Goal: Task Accomplishment & Management: Complete application form

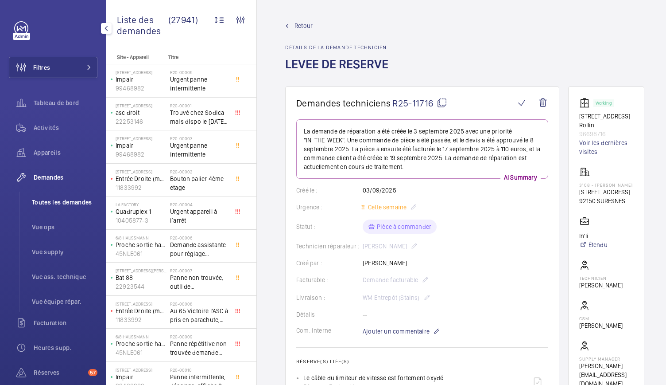
click at [66, 201] on span "Toutes les demandes" at bounding box center [65, 202] width 66 height 9
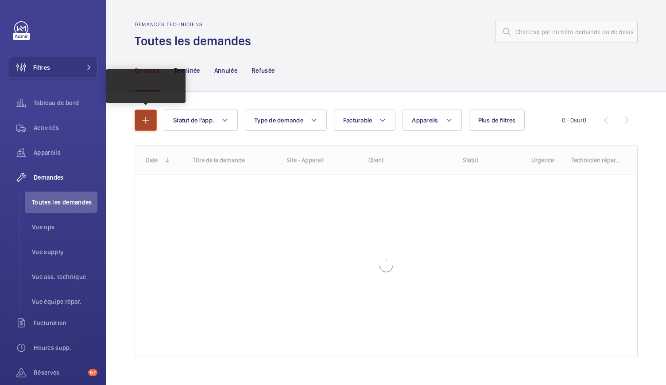
click at [142, 123] on mat-icon "button" at bounding box center [145, 120] width 11 height 11
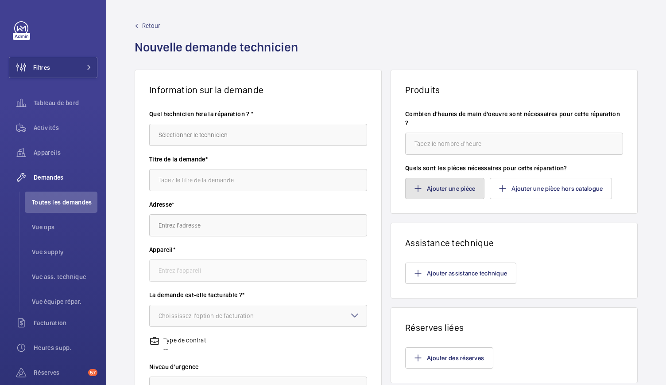
click at [437, 185] on button "Ajouter une pièce" at bounding box center [444, 188] width 79 height 21
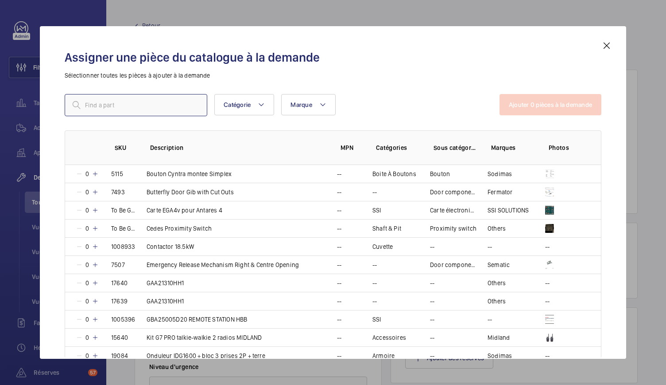
click at [166, 105] on input "text" at bounding box center [136, 105] width 143 height 22
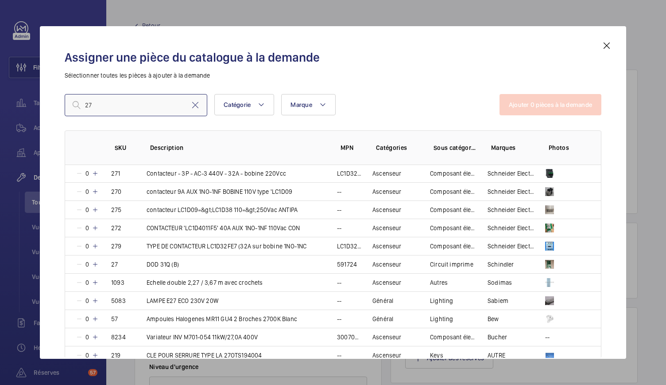
scroll to position [241, 0]
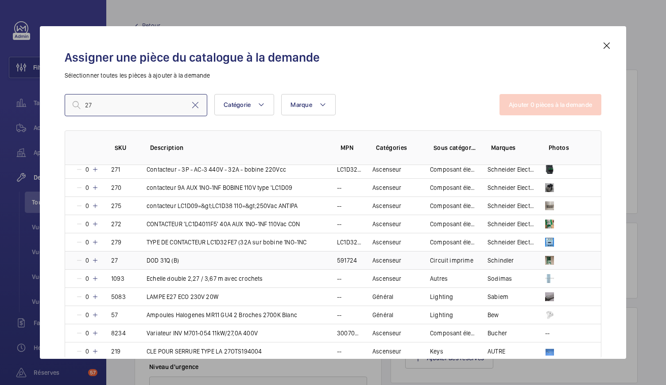
type input "2"
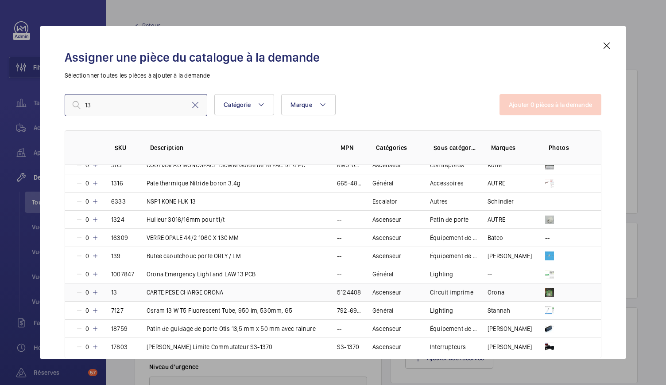
scroll to position [2716, 0]
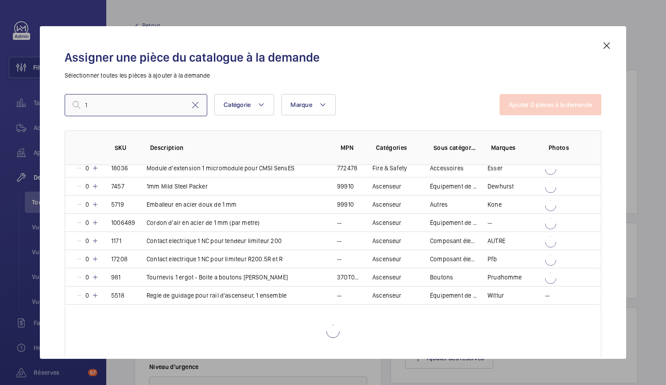
type input "11"
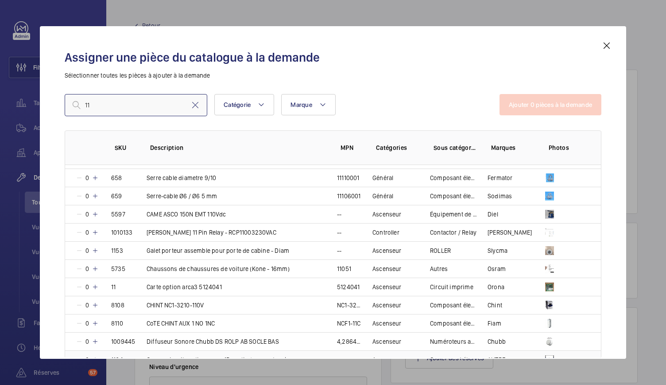
scroll to position [1519, 0]
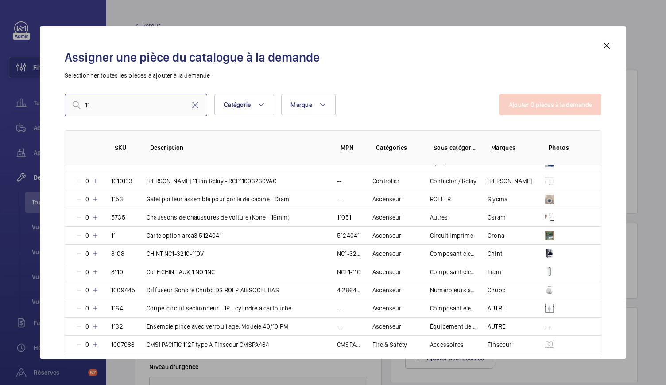
drag, startPoint x: 122, startPoint y: 97, endPoint x: 76, endPoint y: 105, distance: 46.7
click at [76, 105] on div "11" at bounding box center [136, 105] width 143 height 22
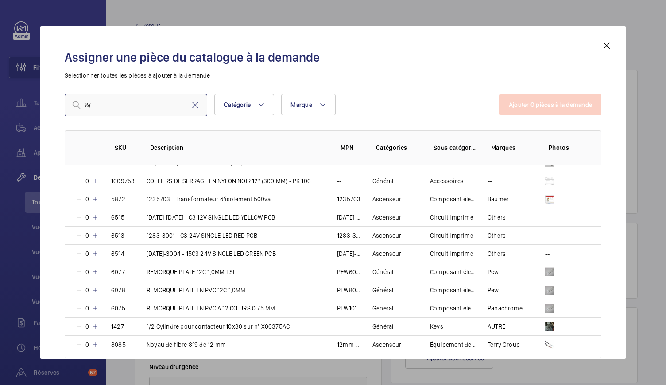
type input "&"
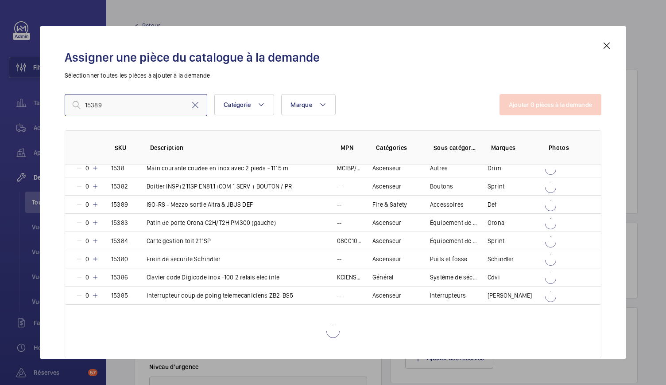
scroll to position [0, 0]
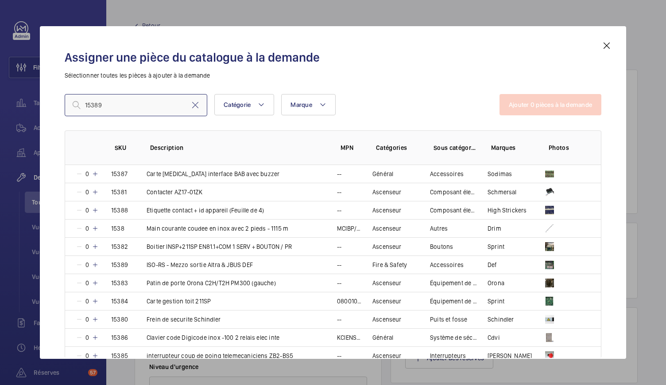
type input "15389"
click at [603, 45] on mat-icon at bounding box center [607, 45] width 11 height 11
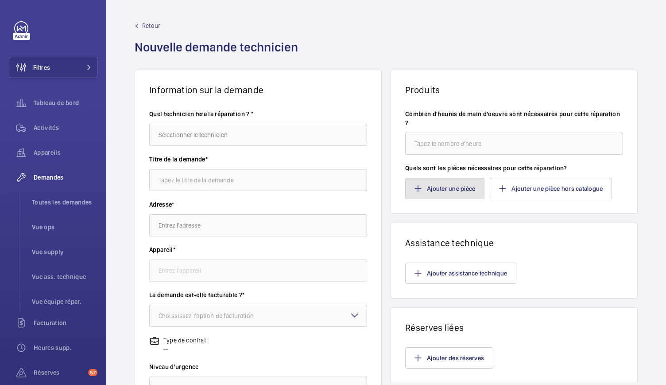
click at [417, 191] on mat-icon "button" at bounding box center [418, 188] width 7 height 7
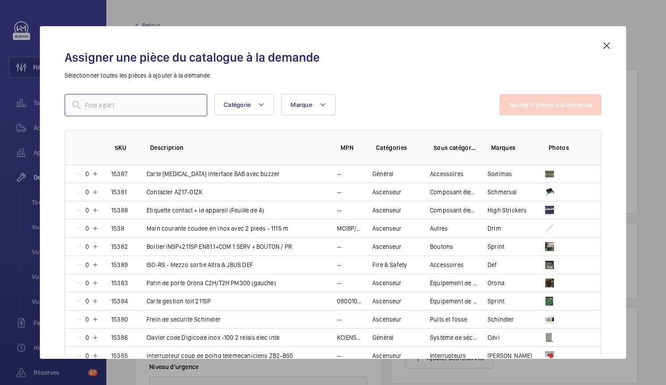
click at [162, 105] on input "text" at bounding box center [136, 105] width 143 height 22
type input "&"
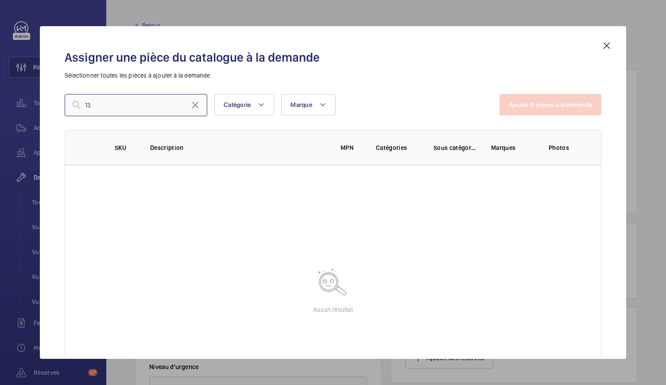
type input "1"
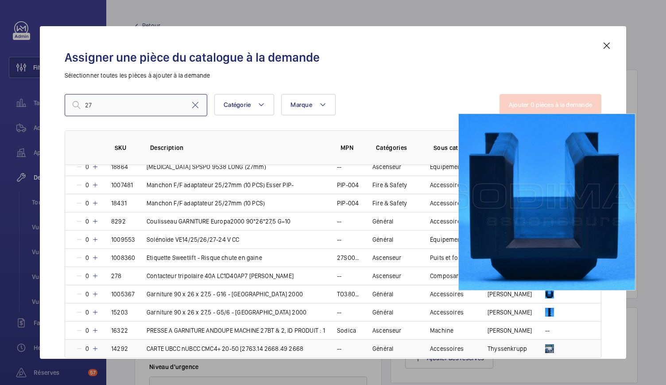
scroll to position [707, 0]
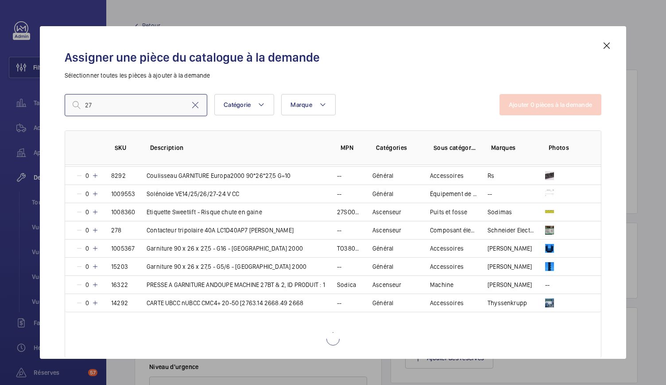
type input "27"
click at [609, 48] on mat-icon at bounding box center [607, 45] width 11 height 11
click at [432, 186] on button "Ajouter une pièce" at bounding box center [444, 188] width 79 height 21
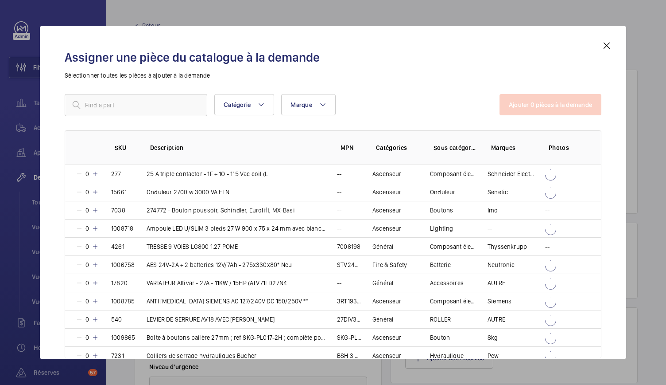
click at [167, 104] on div "Assigner une pièce du catalogue à la demande Sélectionner toutes les pièces à a…" at bounding box center [333, 199] width 558 height 318
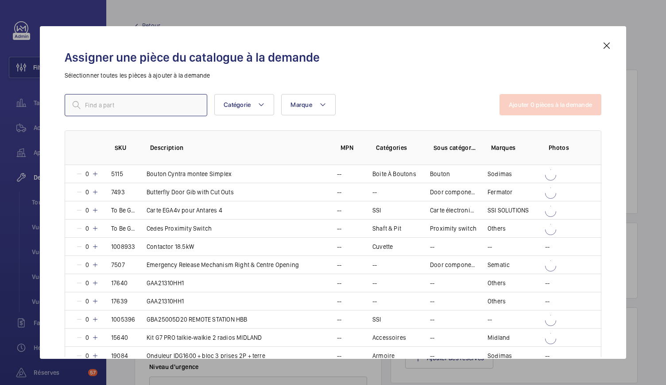
click at [96, 110] on input "text" at bounding box center [136, 105] width 143 height 22
type input "&"
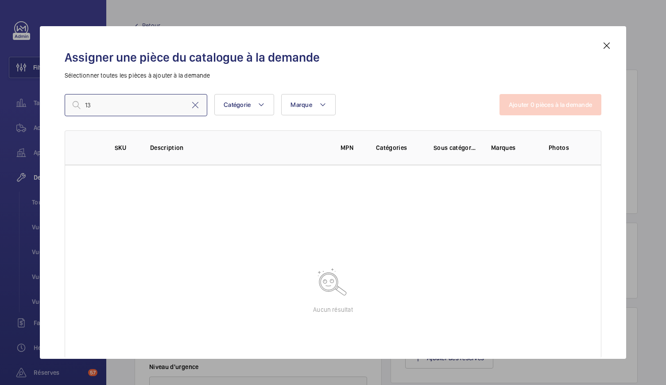
type input "1"
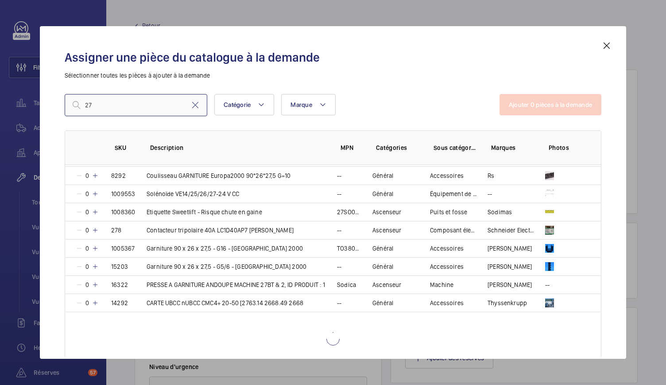
type input "27"
click at [606, 47] on mat-icon at bounding box center [607, 45] width 11 height 11
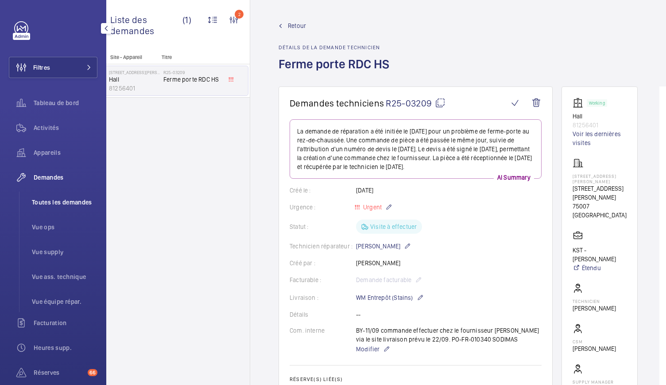
click at [76, 198] on span "Toutes les demandes" at bounding box center [65, 202] width 66 height 9
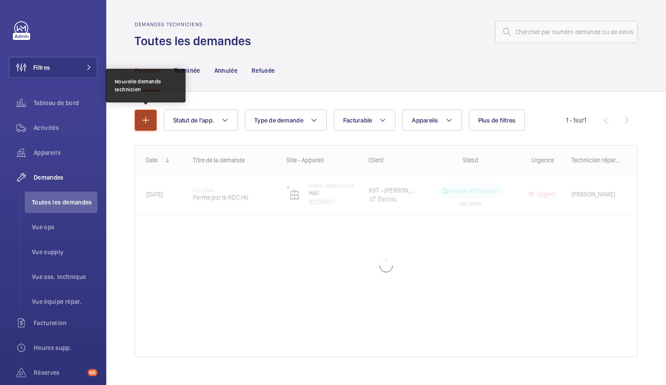
click at [143, 119] on mat-icon "button" at bounding box center [145, 120] width 11 height 11
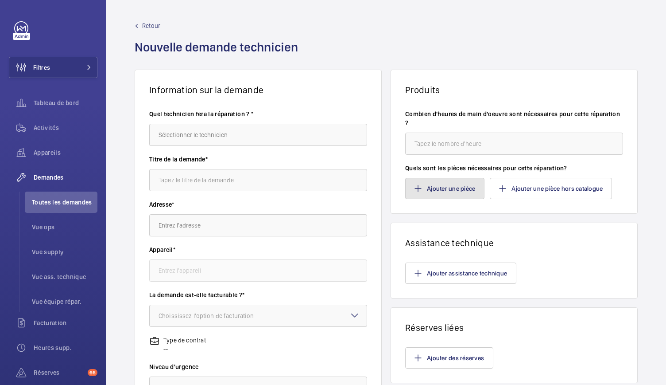
click at [440, 186] on button "Ajouter une pièce" at bounding box center [444, 188] width 79 height 21
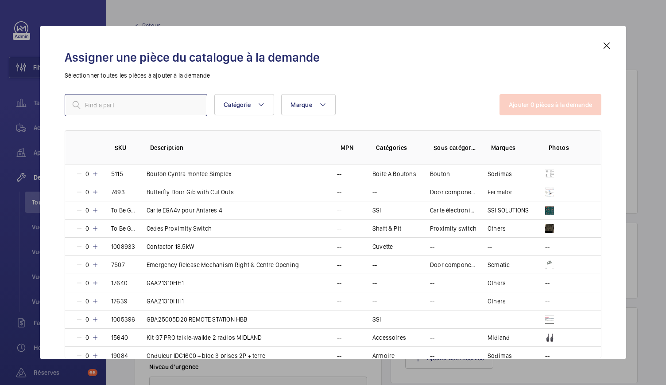
click at [98, 104] on input "text" at bounding box center [136, 105] width 143 height 22
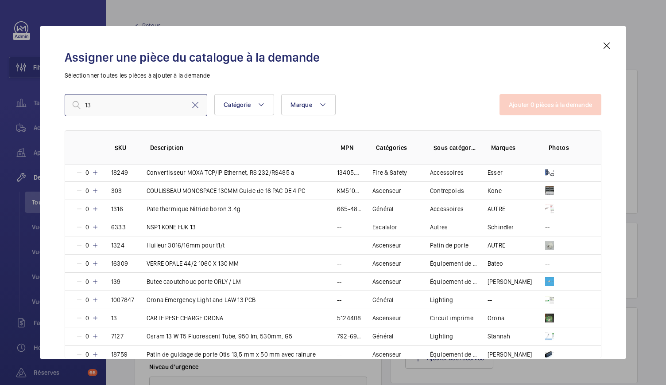
scroll to position [2732, 0]
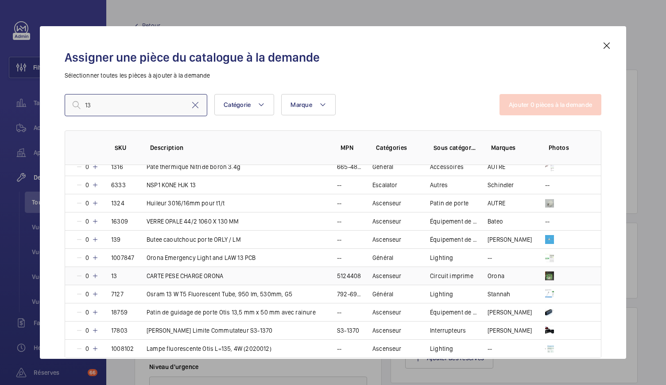
type input "13"
drag, startPoint x: 359, startPoint y: 251, endPoint x: 331, endPoint y: 252, distance: 27.9
click at [0, 0] on tr "0 13 CARTE PESE CHARGE ORONA 5124408 Ascenseur Circuit imprime Orona" at bounding box center [0, 0] width 0 height 0
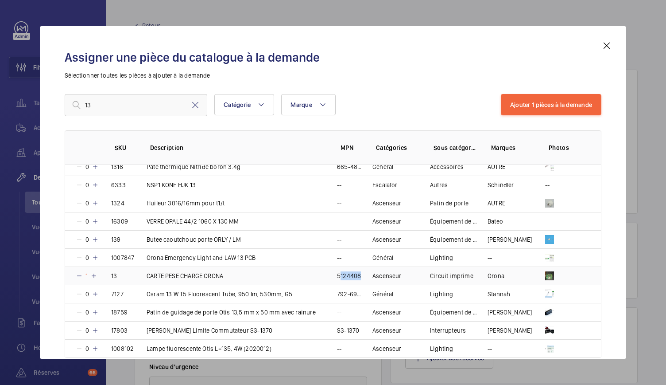
copy p "5124408"
click at [78, 272] on mat-icon at bounding box center [79, 275] width 7 height 7
click at [608, 44] on mat-icon at bounding box center [607, 45] width 11 height 11
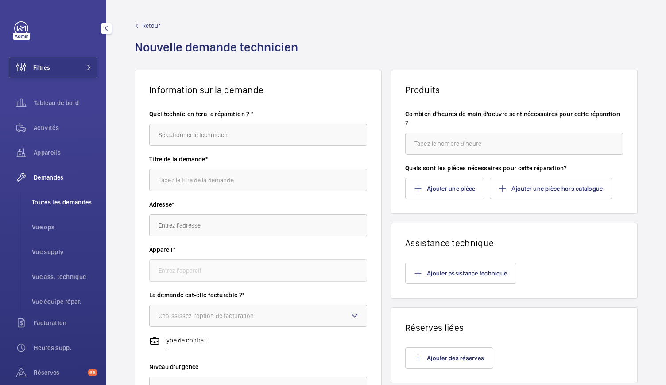
click at [66, 194] on li "Toutes les demandes" at bounding box center [61, 201] width 73 height 21
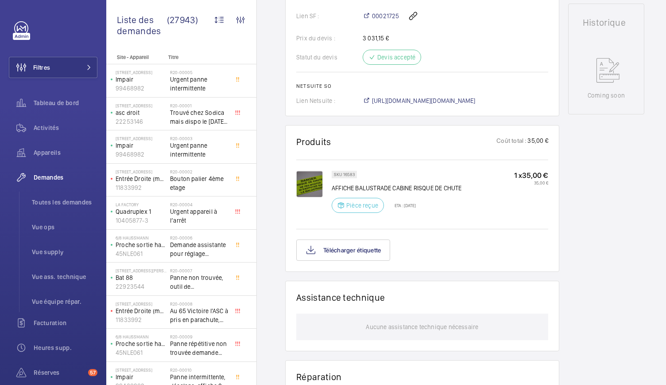
scroll to position [418, 0]
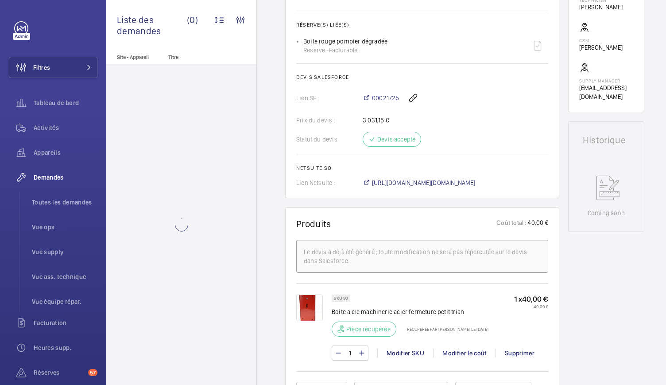
scroll to position [327, 0]
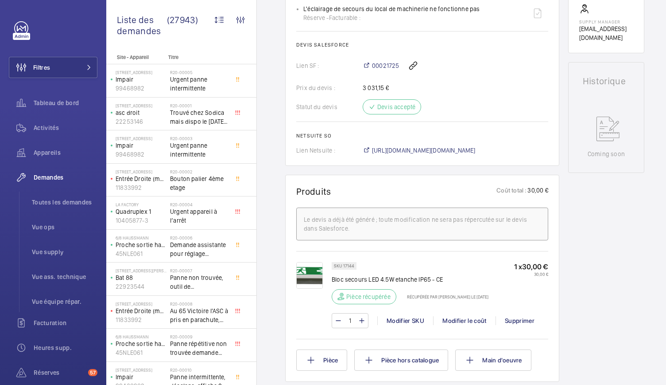
scroll to position [482, 0]
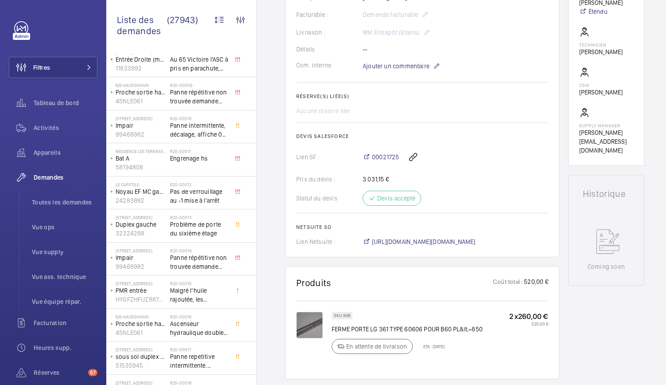
scroll to position [256, 0]
click at [397, 237] on span "https://6461500.app.netsuite.com/app/accounting/transactions/salesord.nl?id=300…" at bounding box center [424, 241] width 104 height 9
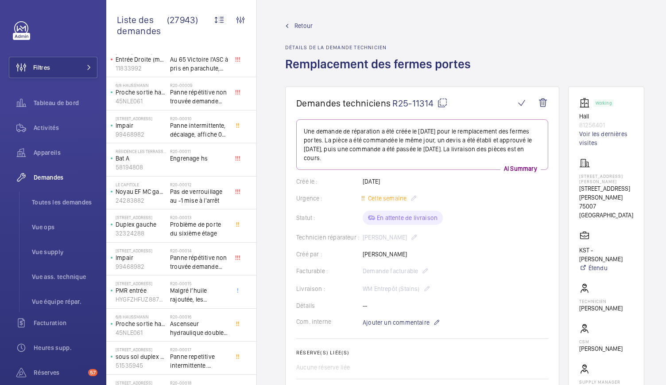
click at [439, 97] on wm-front-card "Demandes techniciens R25-11314 Une demande de réparation a été créée le 25 août…" at bounding box center [422, 299] width 274 height 427
click at [444, 105] on mat-icon at bounding box center [442, 102] width 11 height 11
click at [440, 102] on mat-icon at bounding box center [442, 102] width 11 height 11
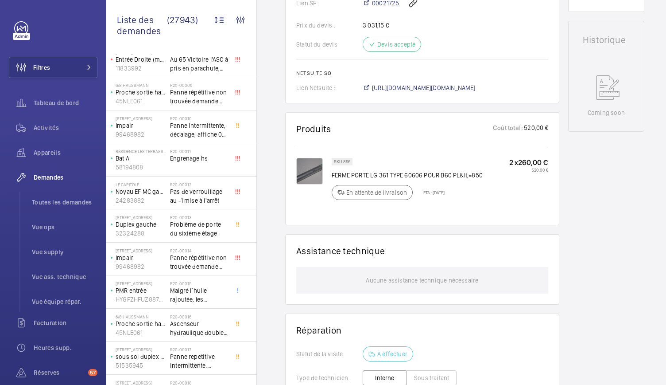
scroll to position [409, 0]
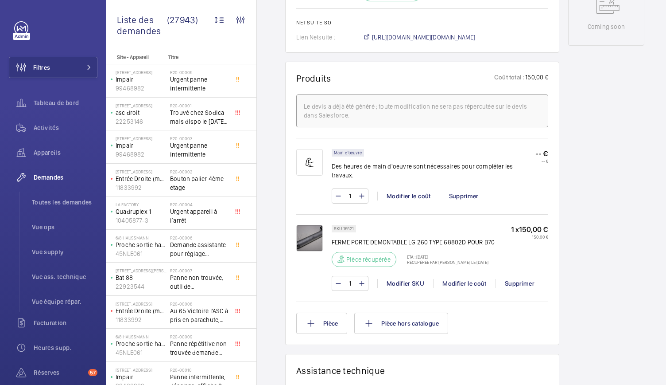
scroll to position [488, 0]
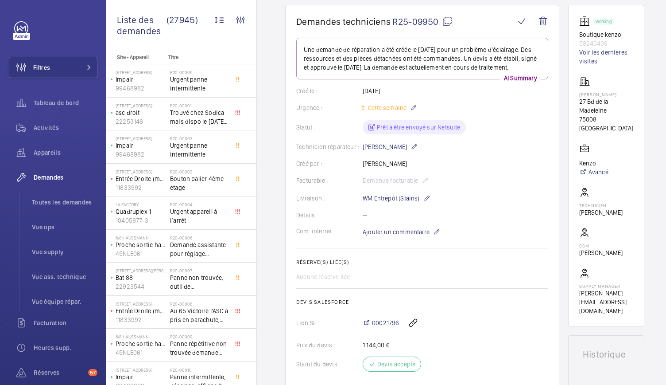
scroll to position [59, 0]
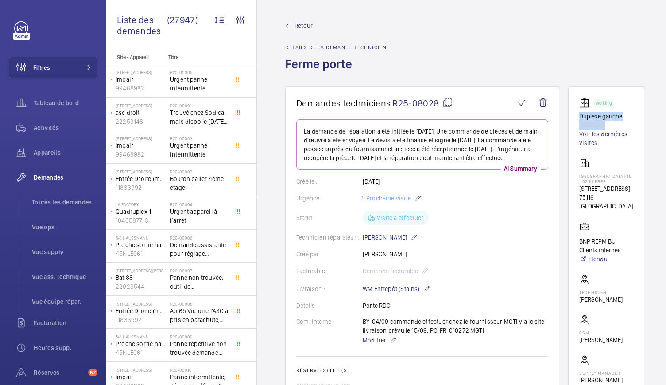
drag, startPoint x: 583, startPoint y: 118, endPoint x: 629, endPoint y: 127, distance: 46.9
click at [629, 127] on div "Working Duplexe gauche 18351940 Voir les dernières visites" at bounding box center [606, 122] width 54 height 50
copy div "Duplexe gauche 18351940"
click at [449, 101] on mat-icon at bounding box center [448, 102] width 11 height 11
copy div "Duplexe gauche 18351940"
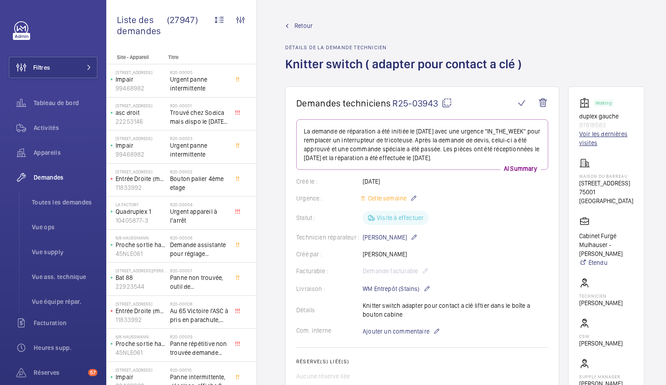
click at [597, 137] on link "Voir les dernières visites" at bounding box center [606, 138] width 54 height 18
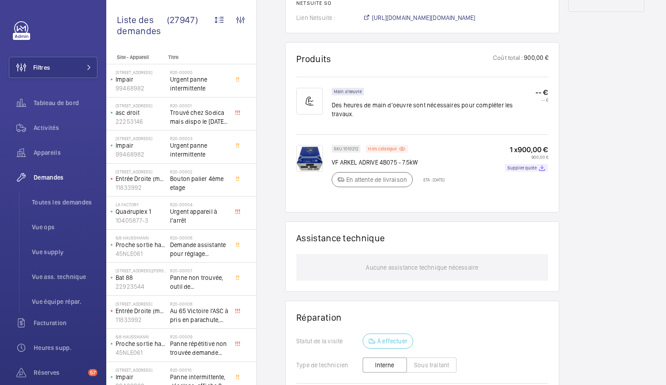
scroll to position [665, 0]
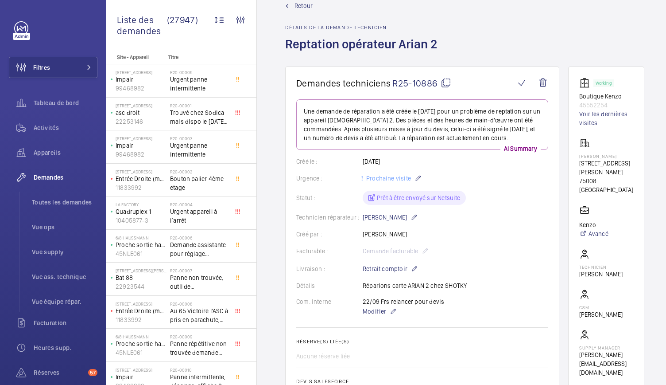
scroll to position [19, 0]
click at [411, 215] on mat-icon at bounding box center [414, 217] width 7 height 11
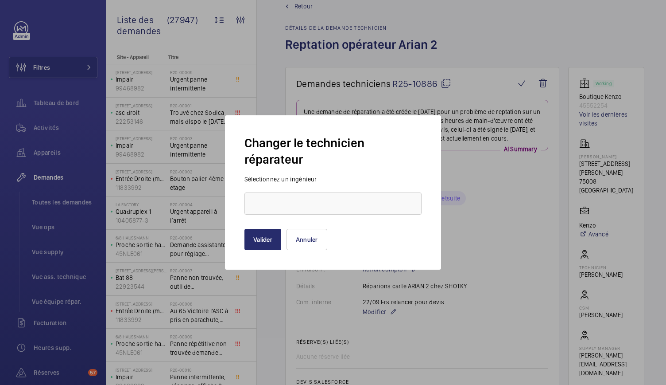
type input "[PERSON_NAME]"
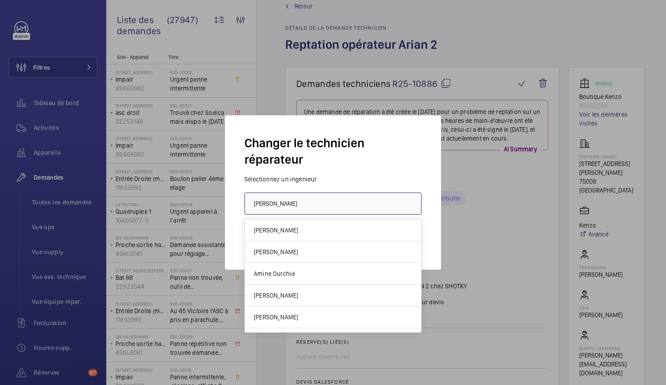
click at [328, 210] on input "[PERSON_NAME]" at bounding box center [333, 203] width 177 height 22
click at [494, 214] on div at bounding box center [333, 192] width 666 height 385
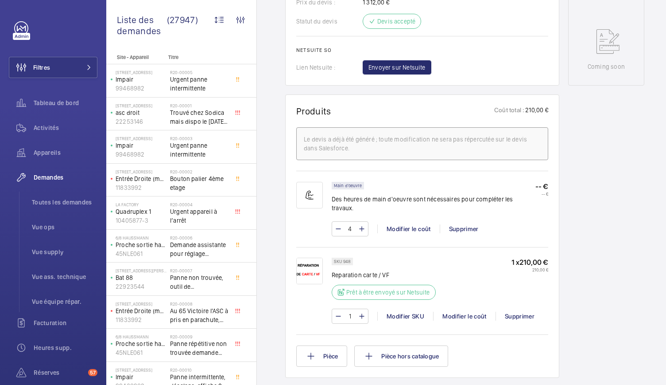
scroll to position [0, 0]
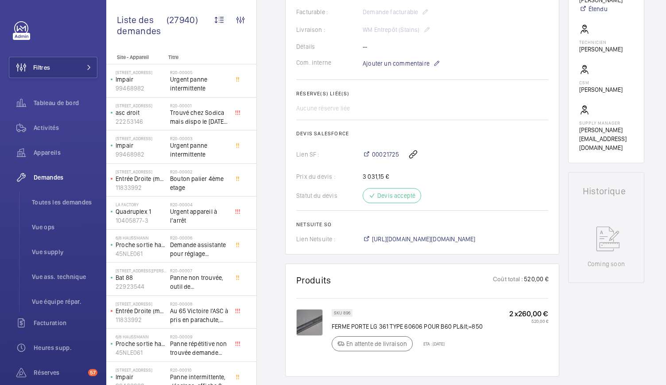
scroll to position [263, 0]
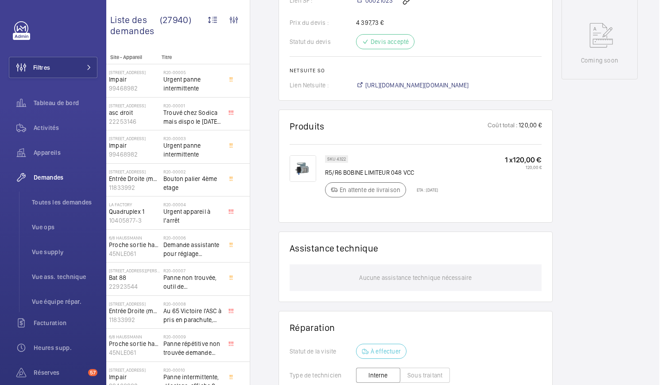
scroll to position [431, 0]
click at [293, 163] on img at bounding box center [303, 167] width 27 height 27
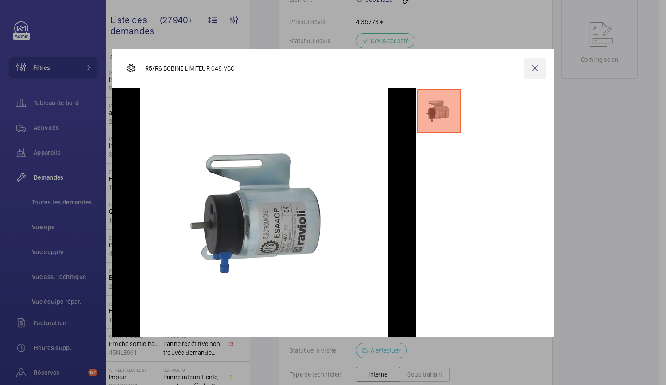
click at [537, 72] on wm-front-icon-button at bounding box center [535, 68] width 21 height 21
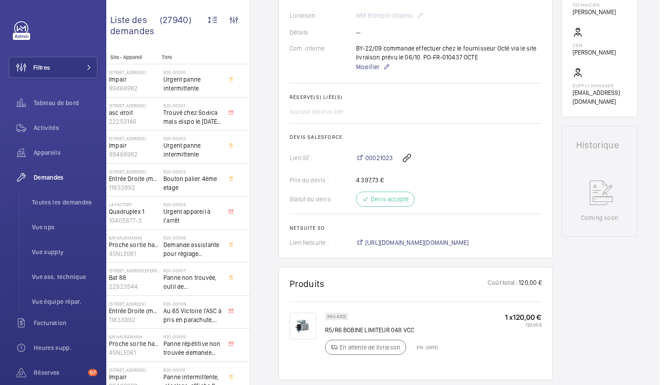
scroll to position [0, 0]
